Goal: Task Accomplishment & Management: Manage account settings

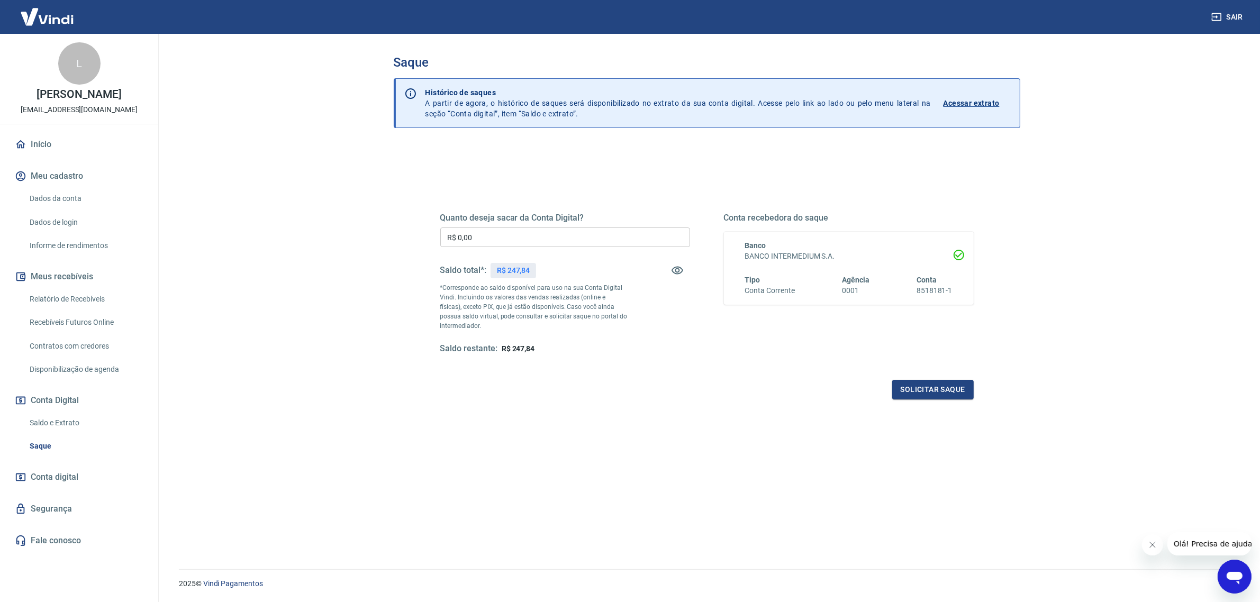
click at [529, 239] on input "R$ 0,00" at bounding box center [565, 238] width 250 height 20
type input "R$ 247,84"
click at [911, 385] on button "Solicitar saque" at bounding box center [932, 390] width 81 height 20
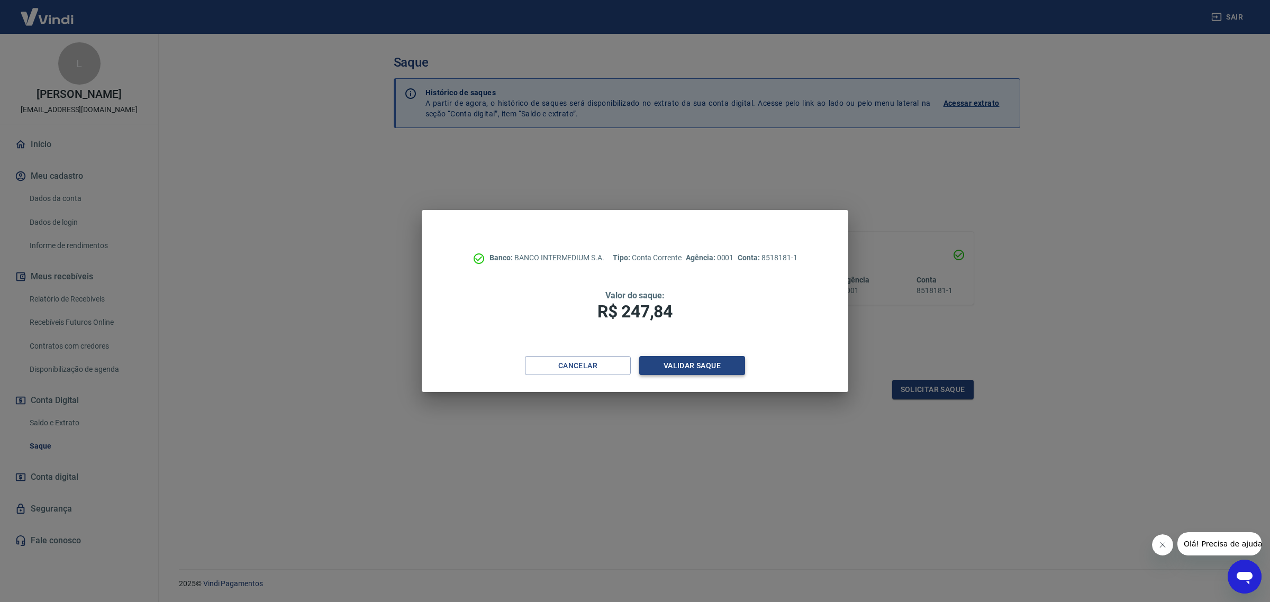
click at [718, 371] on button "Validar saque" at bounding box center [692, 366] width 106 height 20
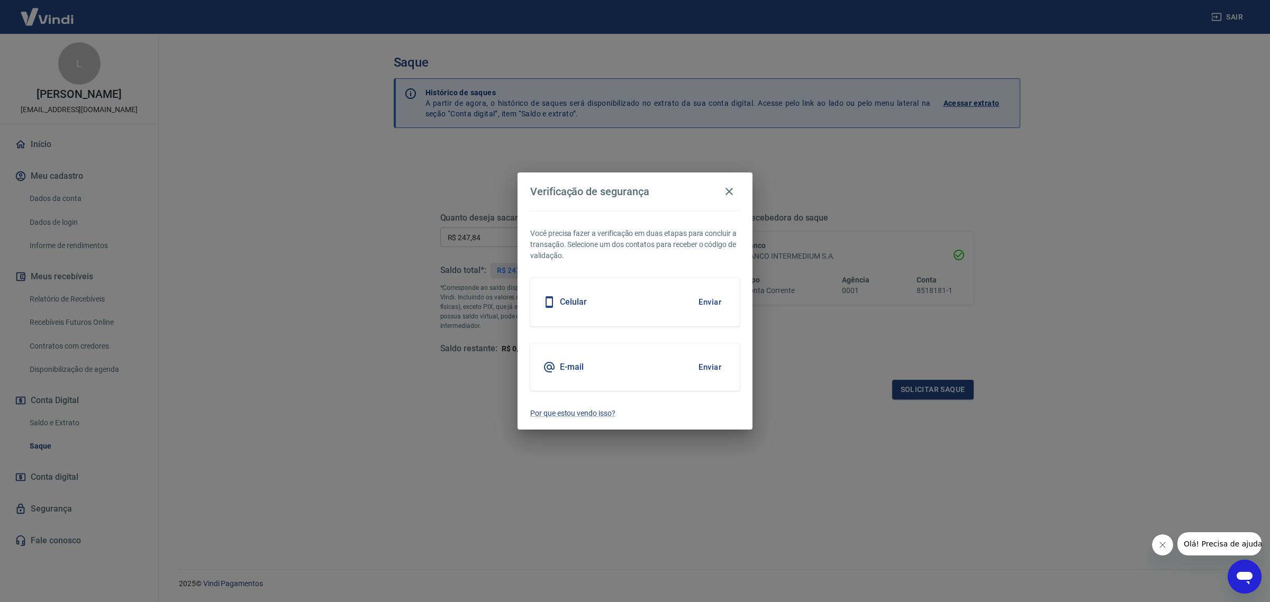
click at [618, 361] on div "E-mail Enviar" at bounding box center [635, 367] width 210 height 48
click at [695, 372] on button "Enviar" at bounding box center [710, 367] width 34 height 22
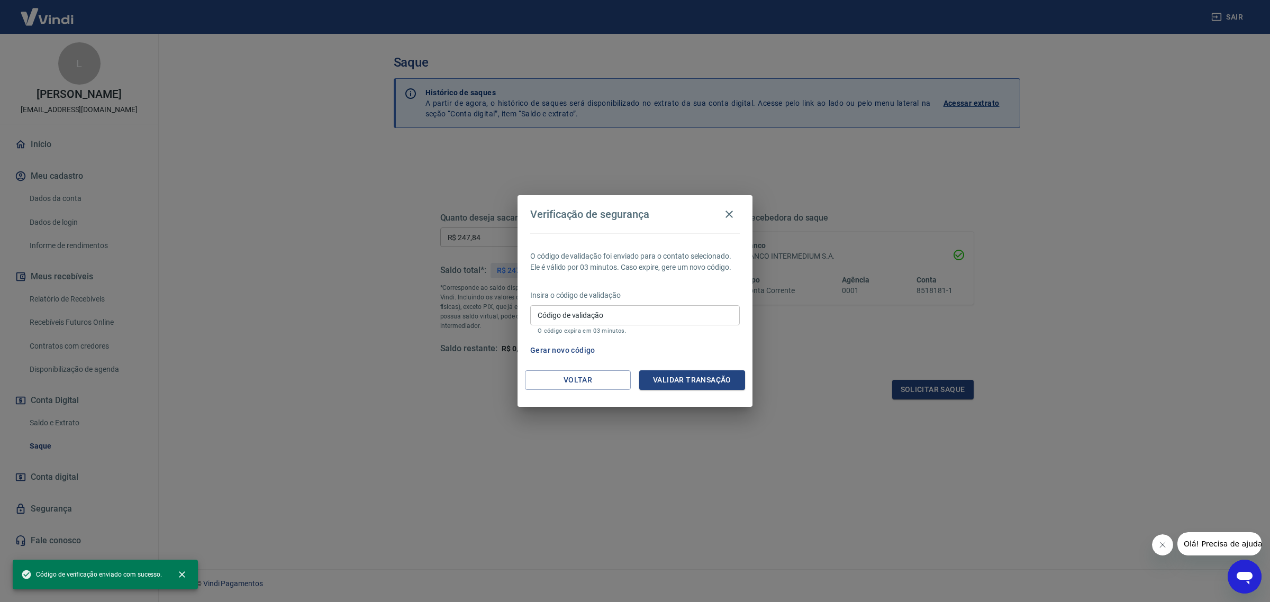
click at [675, 303] on div "Insira o código de validação Código de validação Código de validação O código e…" at bounding box center [635, 313] width 210 height 46
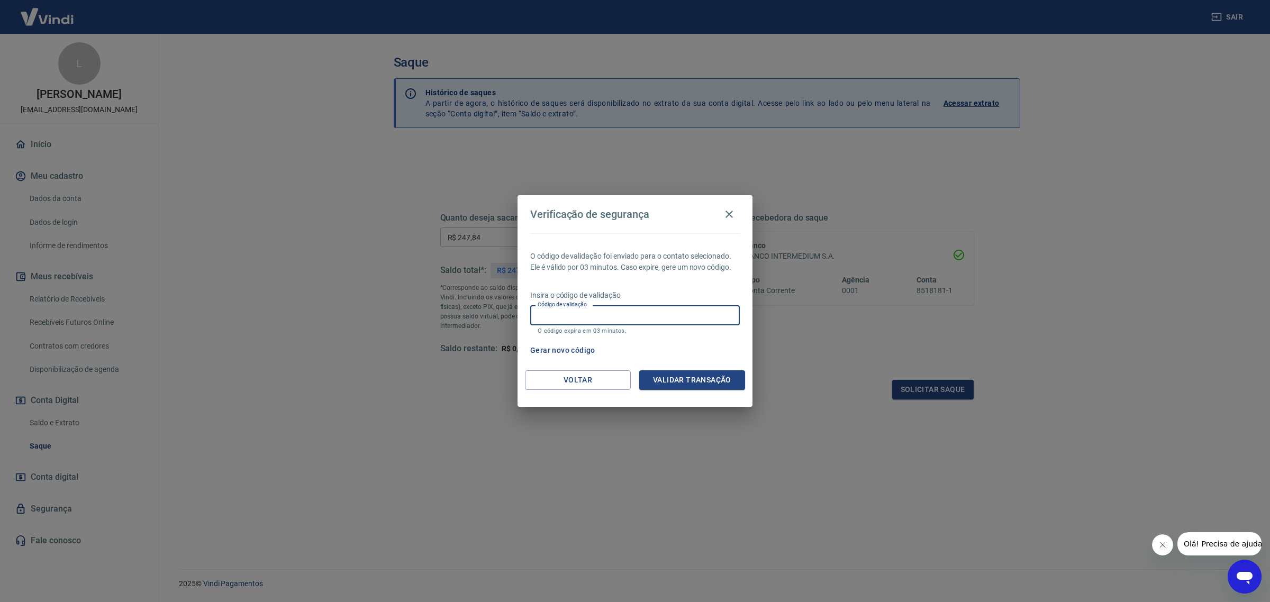
click at [681, 311] on input "Código de validação" at bounding box center [635, 315] width 210 height 20
type input "623721"
click at [704, 370] on button "Validar transação" at bounding box center [692, 380] width 106 height 20
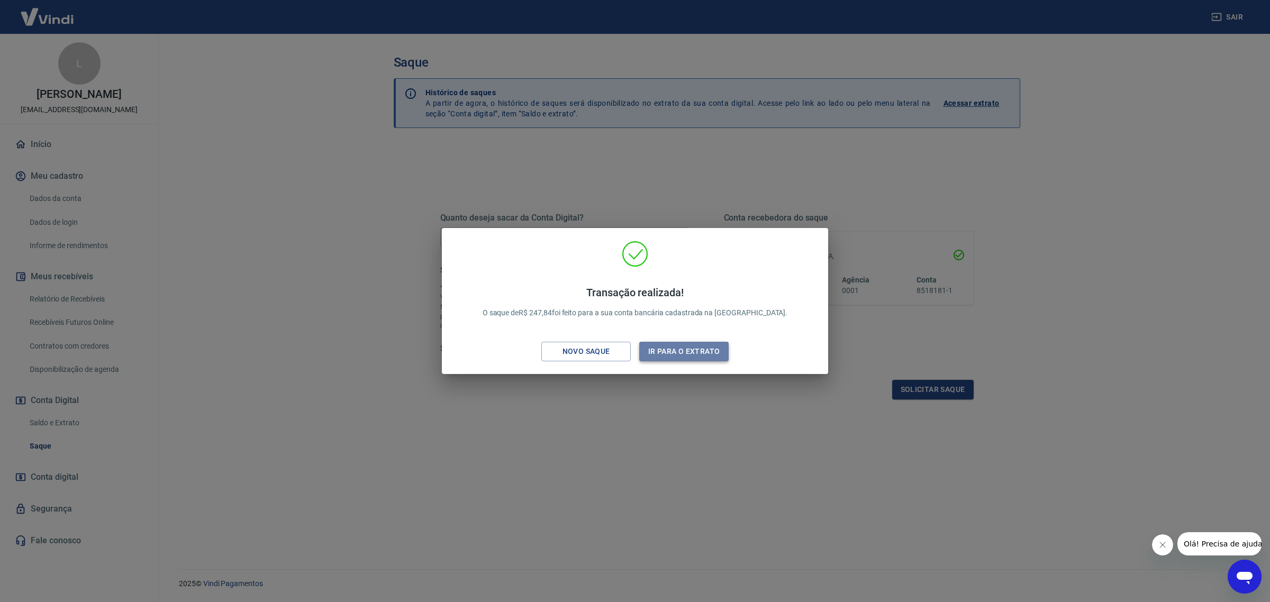
click at [670, 355] on button "Ir para o extrato" at bounding box center [683, 352] width 89 height 20
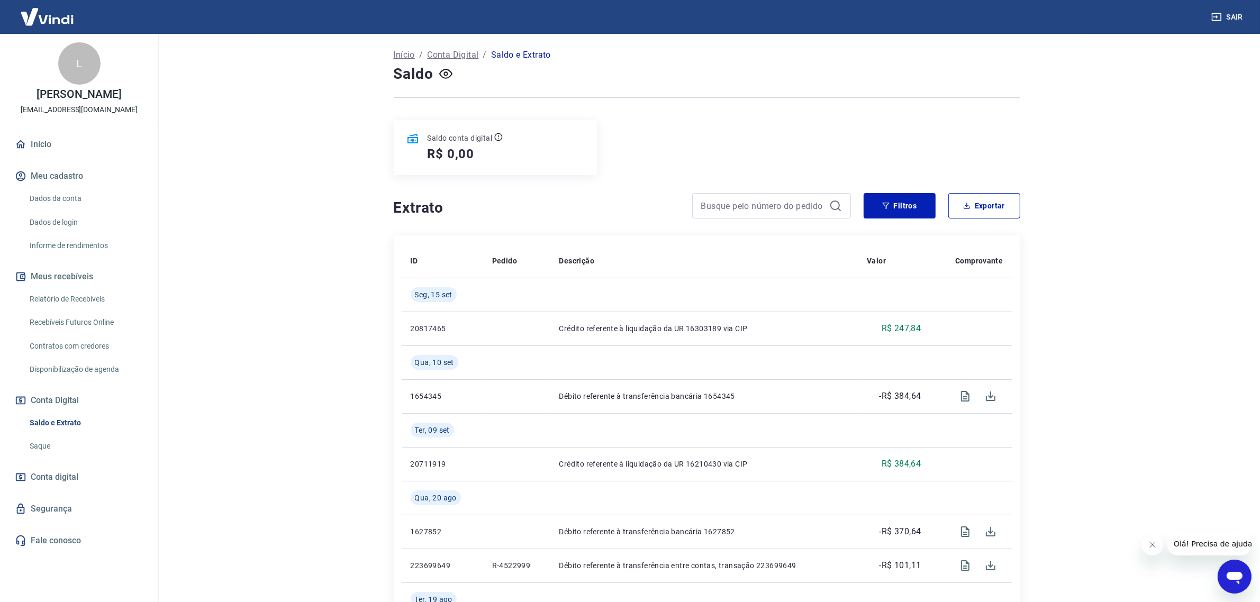
scroll to position [132, 0]
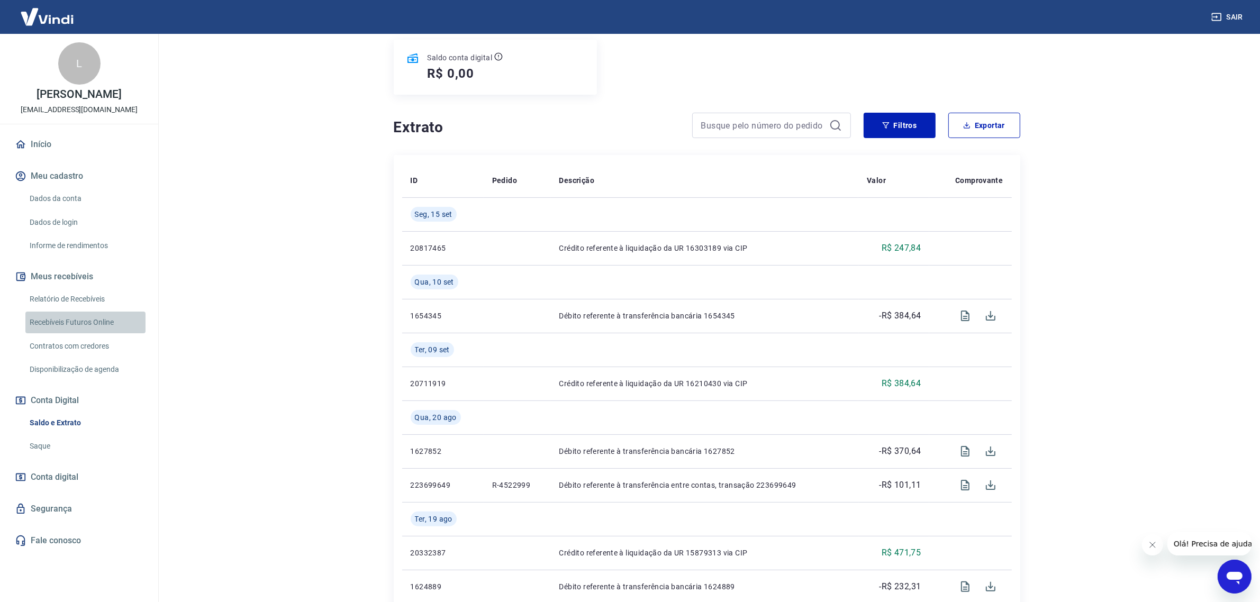
click at [96, 323] on link "Recebíveis Futuros Online" at bounding box center [85, 323] width 120 height 22
